Goal: Task Accomplishment & Management: Complete application form

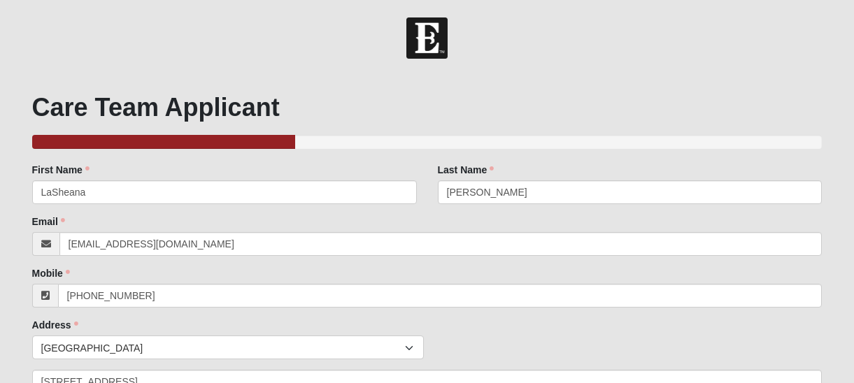
select select "True"
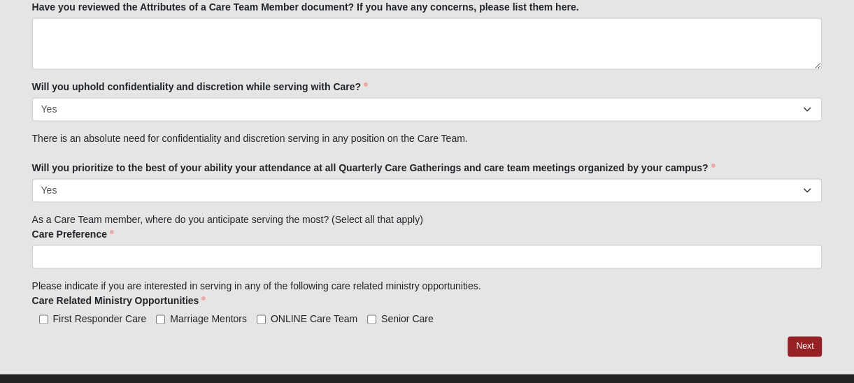
scroll to position [1785, 0]
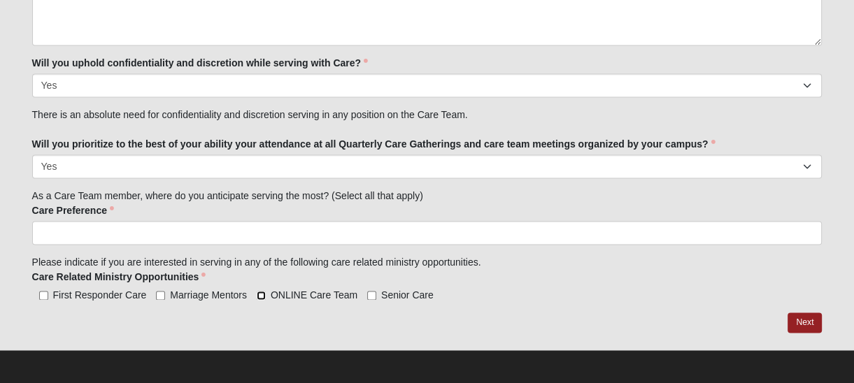
click at [261, 293] on input "ONLINE Care Team" at bounding box center [261, 295] width 9 height 9
checkbox input "true"
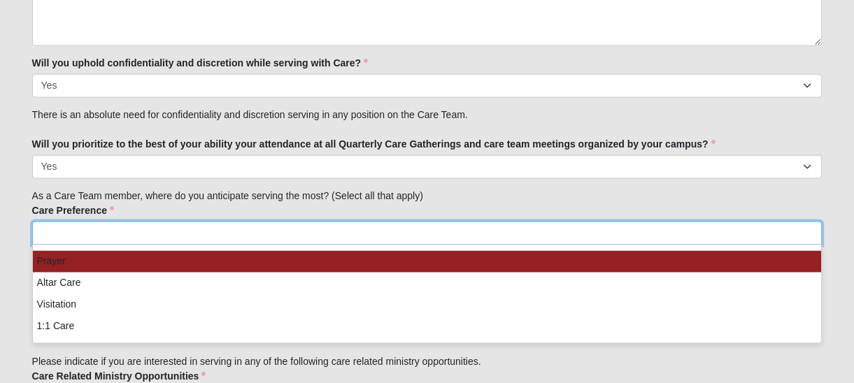
click at [122, 234] on input "search" at bounding box center [93, 233] width 120 height 22
click at [48, 260] on li "Prayer" at bounding box center [427, 262] width 789 height 22
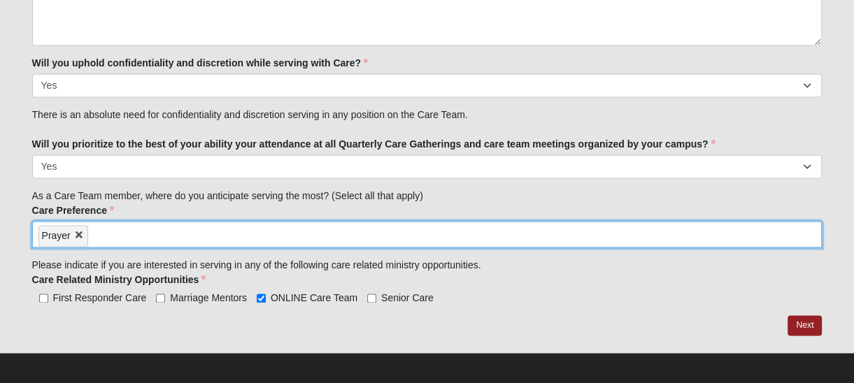
click at [132, 234] on input "search" at bounding box center [148, 233] width 120 height 22
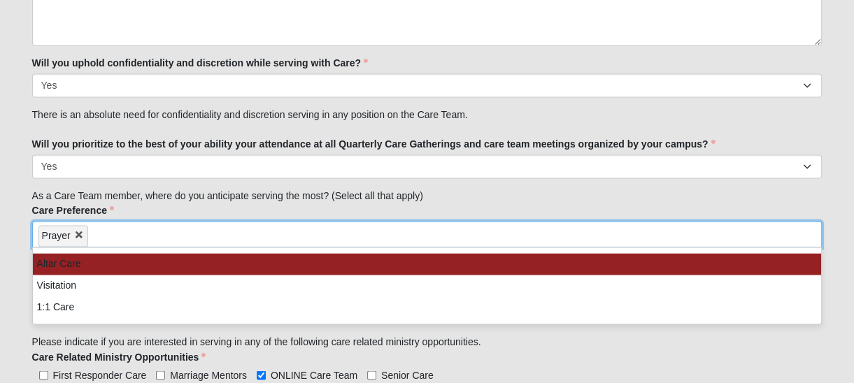
click at [67, 256] on li "Altar Care" at bounding box center [427, 264] width 789 height 22
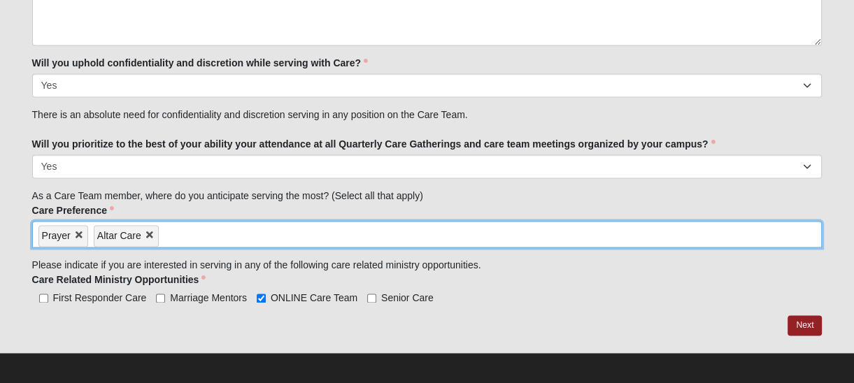
click at [190, 231] on input "search" at bounding box center [219, 233] width 120 height 22
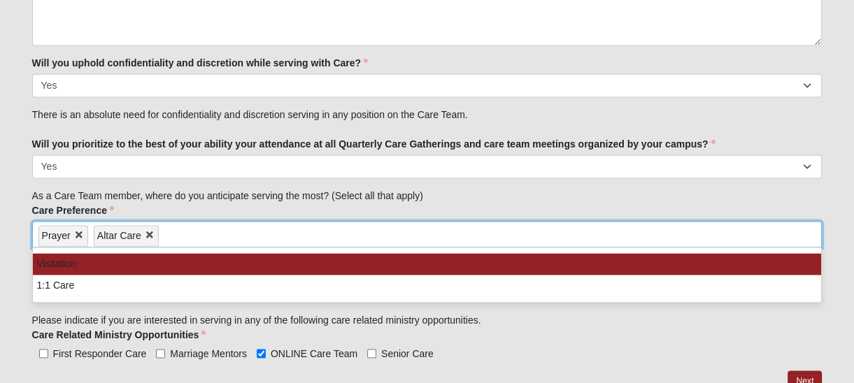
click at [167, 209] on div "Care Preference Prayer Altar Care Visitation 1:1 Care Prayer Altar Care Prayer …" at bounding box center [427, 253] width 791 height 99
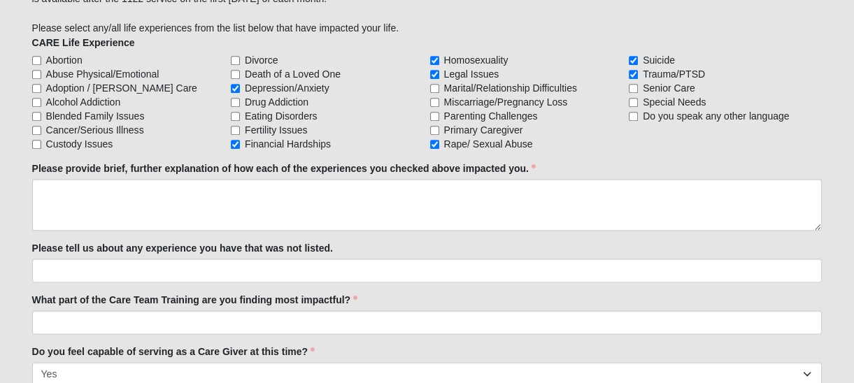
scroll to position [1367, 0]
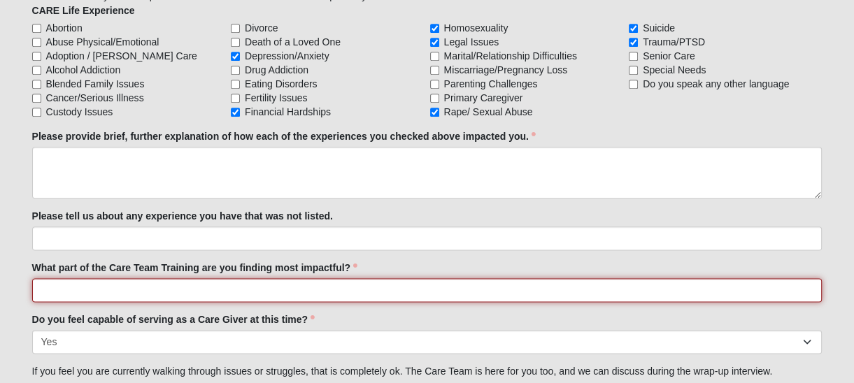
click at [148, 288] on input "What part of the Care Team Training are you finding most impactful?" at bounding box center [427, 291] width 791 height 24
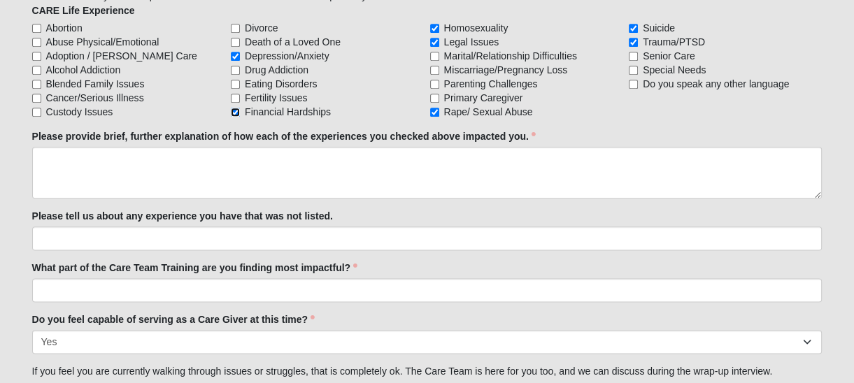
click at [237, 111] on input "Financial Hardships" at bounding box center [235, 112] width 9 height 9
click at [235, 110] on input "Financial Hardships" at bounding box center [235, 112] width 9 height 9
checkbox input "true"
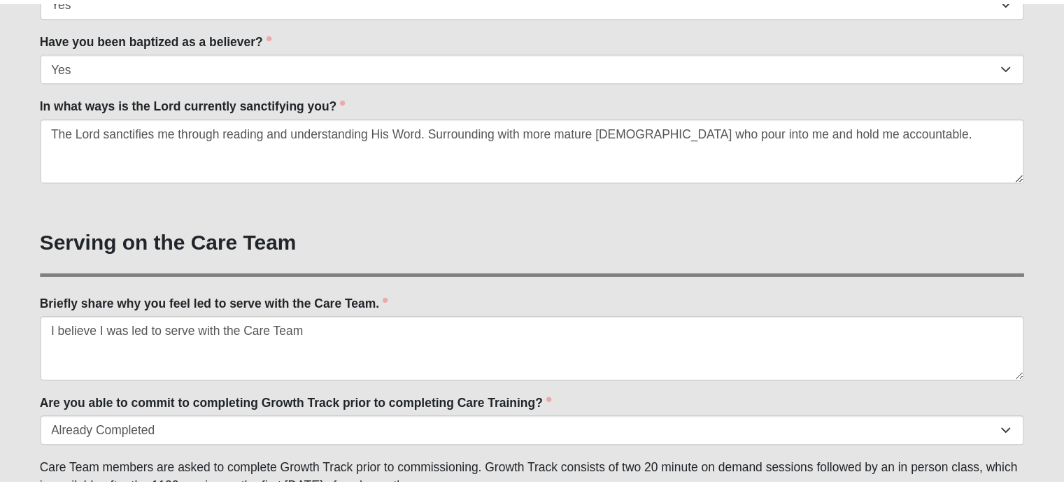
scroll to position [933, 0]
